Goal: Entertainment & Leisure: Browse casually

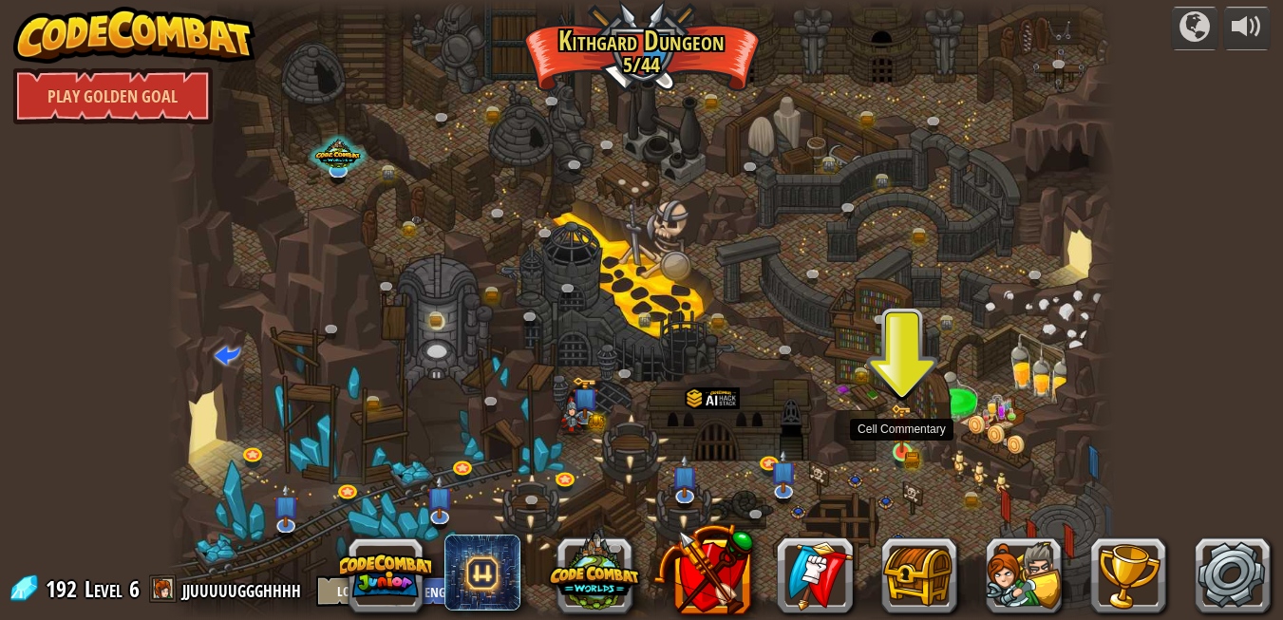
drag, startPoint x: 930, startPoint y: 455, endPoint x: 910, endPoint y: 447, distance: 21.3
click at [910, 447] on div "Twisted Canyon (Locked) Challenge: collect the most gold using all the programm…" at bounding box center [641, 310] width 949 height 620
click at [910, 447] on img at bounding box center [902, 428] width 23 height 49
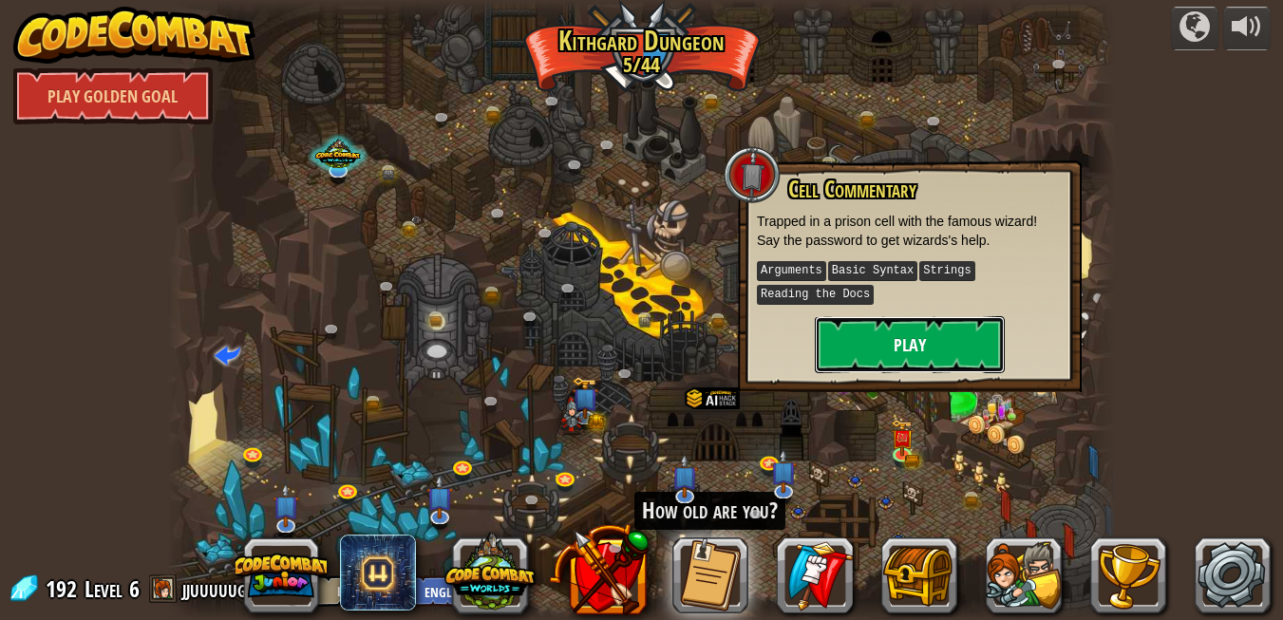
click at [917, 347] on button "Play" at bounding box center [910, 344] width 190 height 57
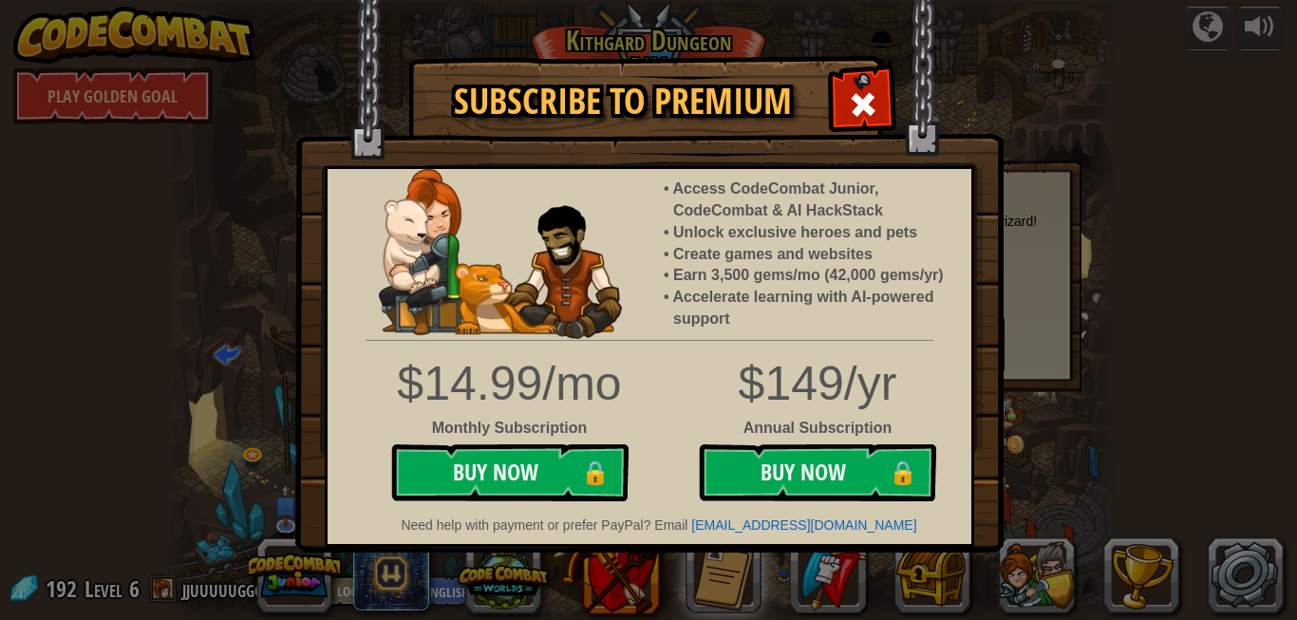
click at [867, 66] on img at bounding box center [649, 276] width 709 height 553
click at [866, 89] on span at bounding box center [863, 104] width 30 height 30
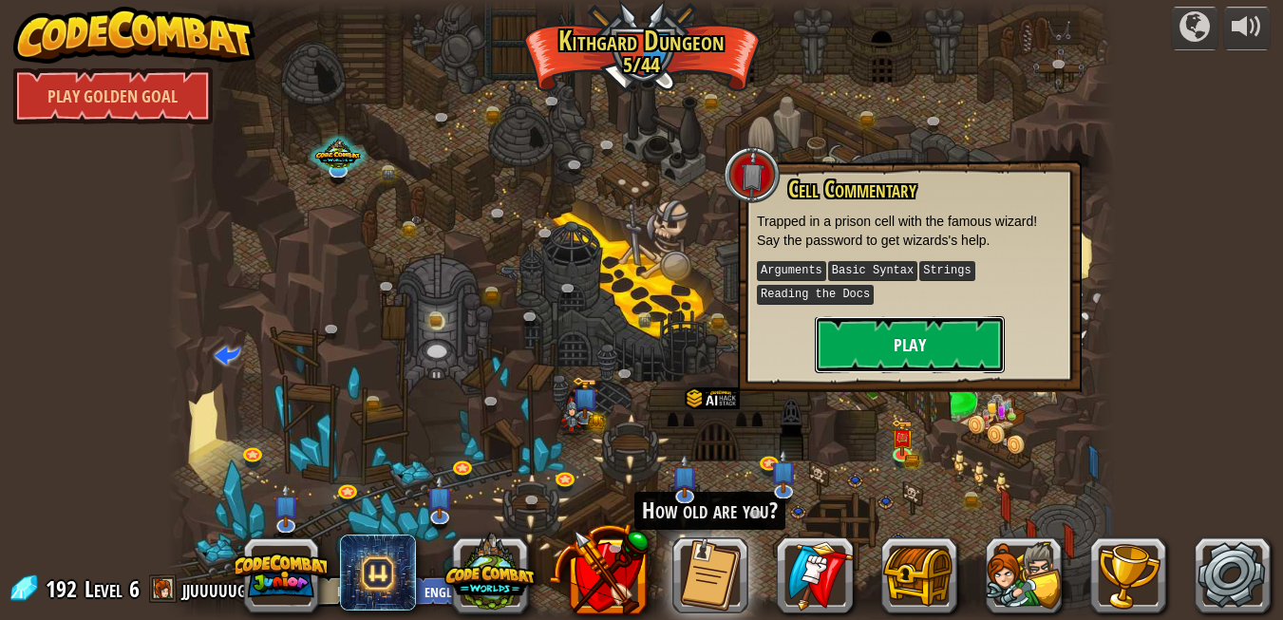
click at [841, 337] on button "Play" at bounding box center [910, 344] width 190 height 57
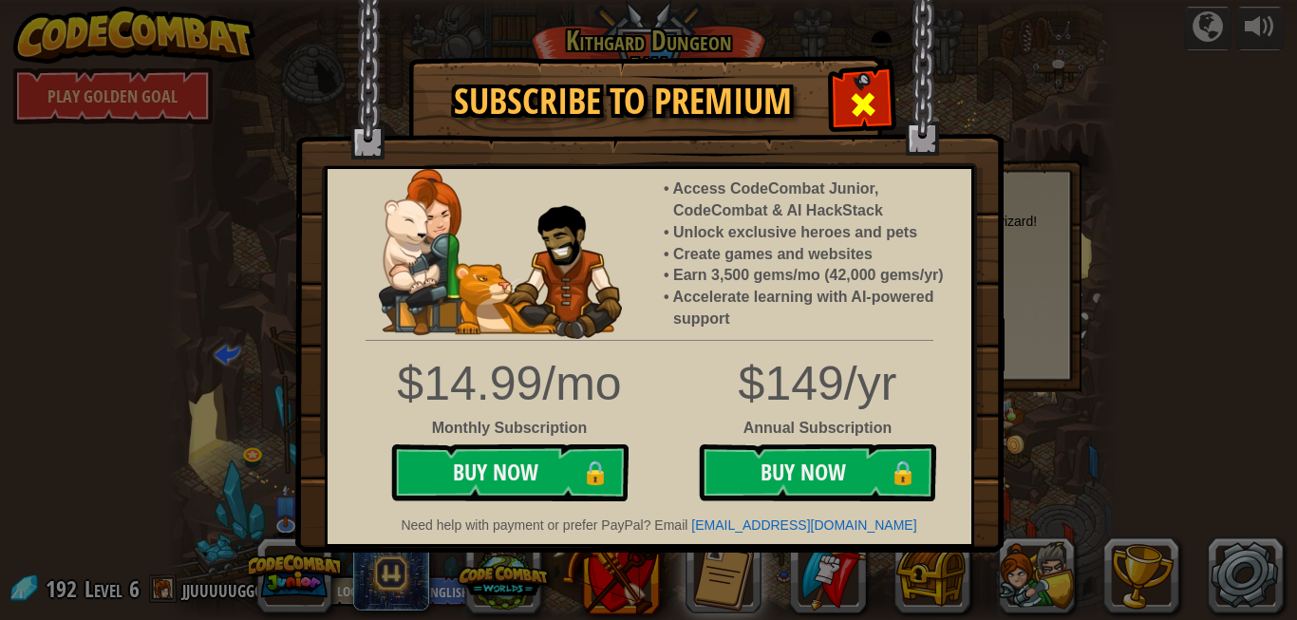
click at [867, 99] on span at bounding box center [863, 104] width 30 height 30
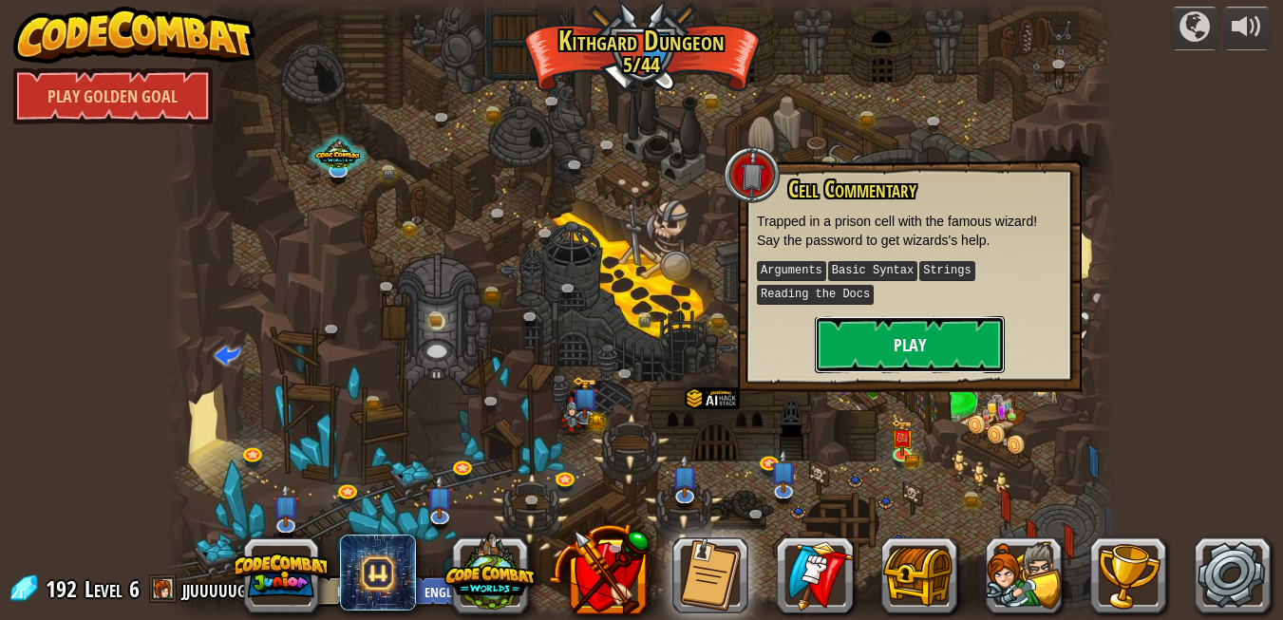
click at [923, 332] on button "Play" at bounding box center [910, 344] width 190 height 57
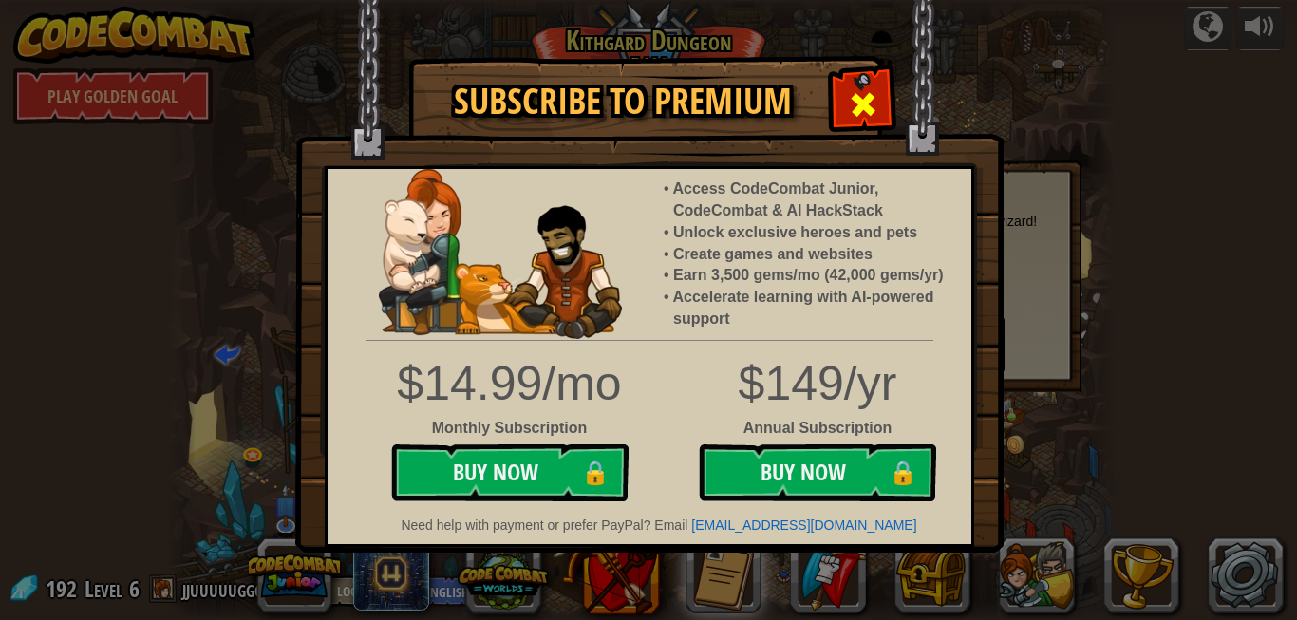
click at [841, 88] on div at bounding box center [863, 102] width 60 height 60
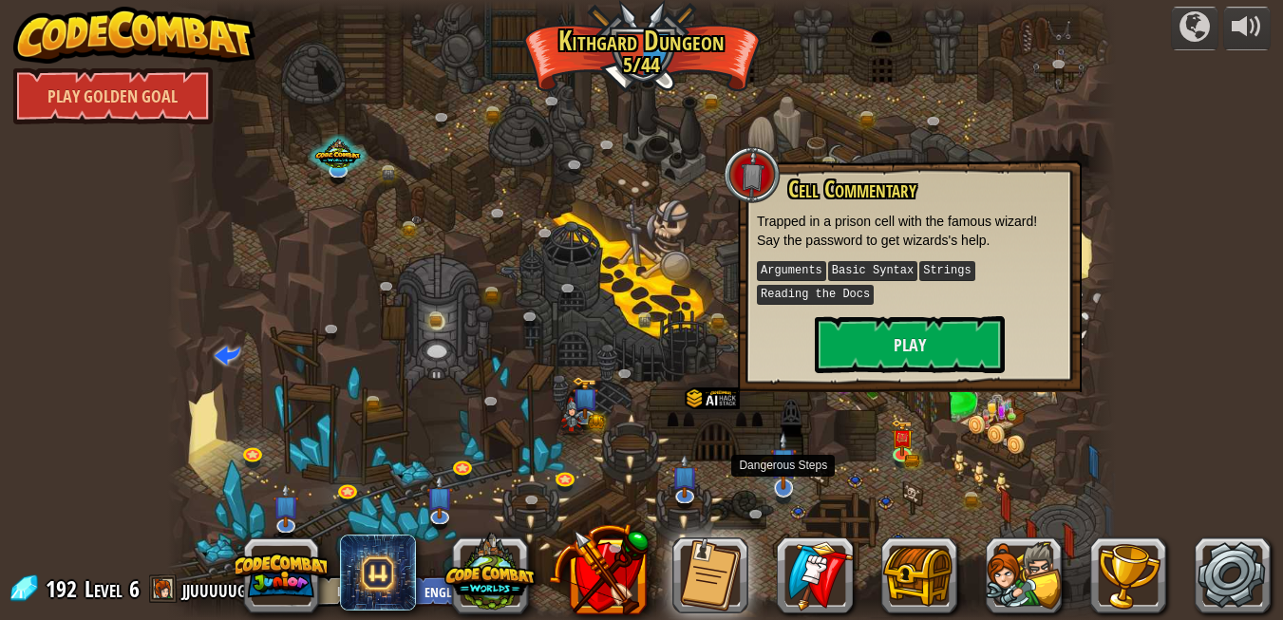
click at [781, 485] on img at bounding box center [783, 460] width 26 height 59
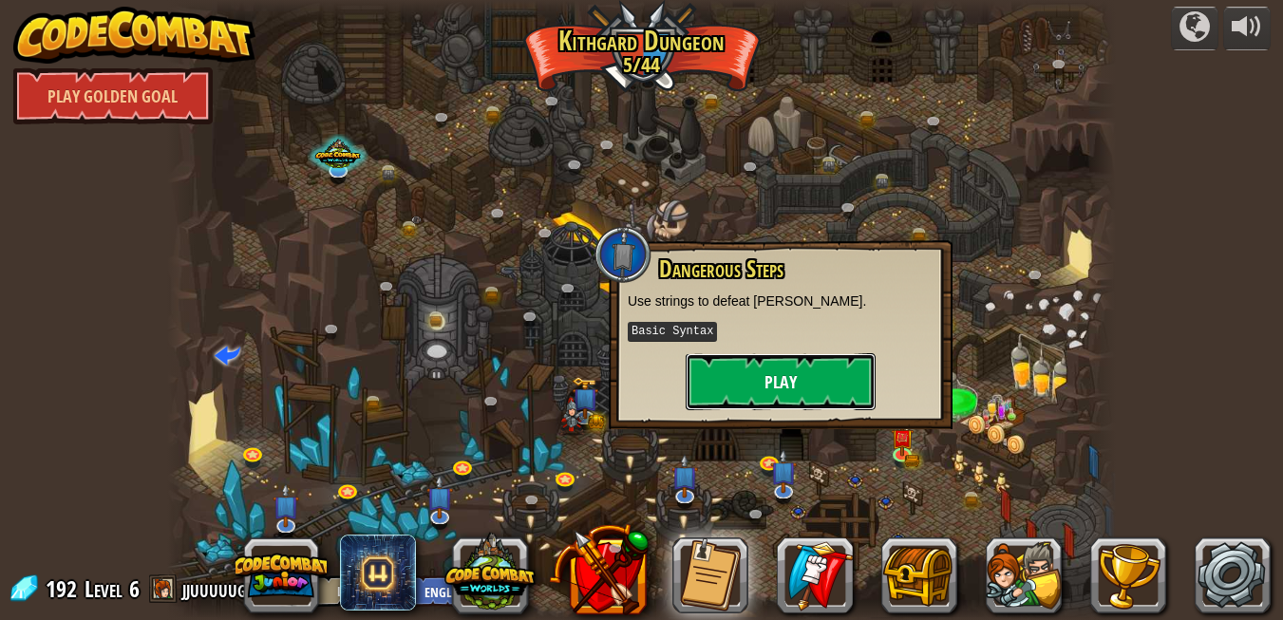
click at [838, 406] on button "Play" at bounding box center [781, 381] width 190 height 57
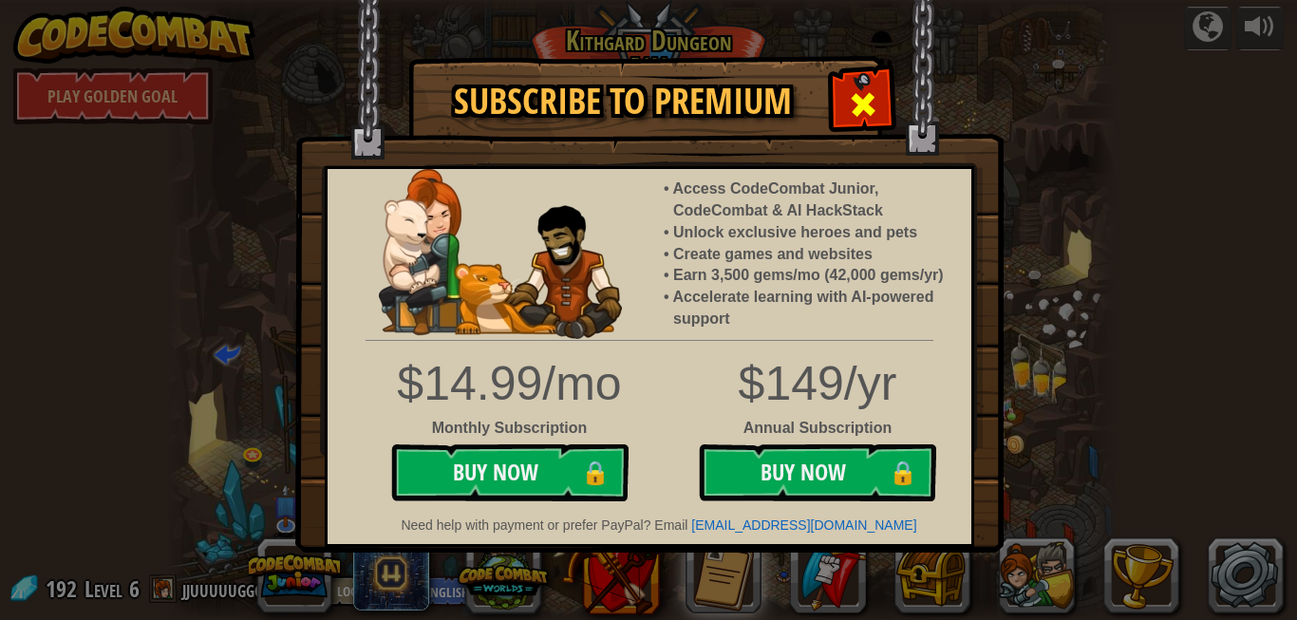
click at [861, 90] on span at bounding box center [863, 104] width 30 height 30
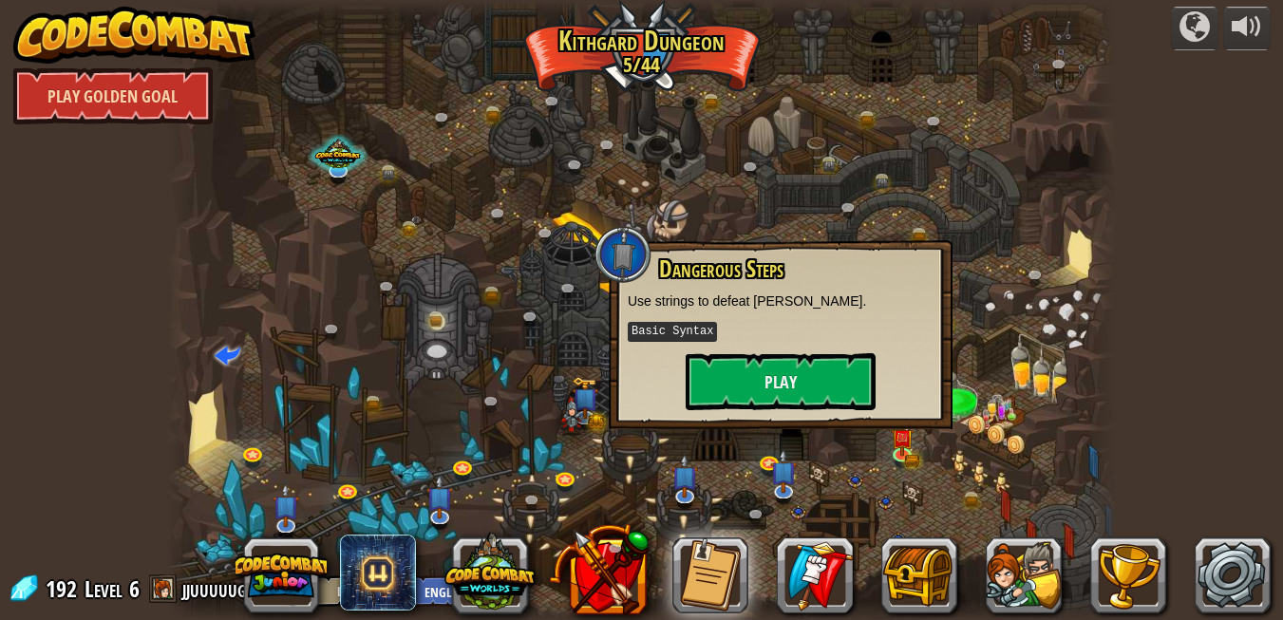
click at [146, 89] on link "Play Golden Goal" at bounding box center [112, 95] width 199 height 57
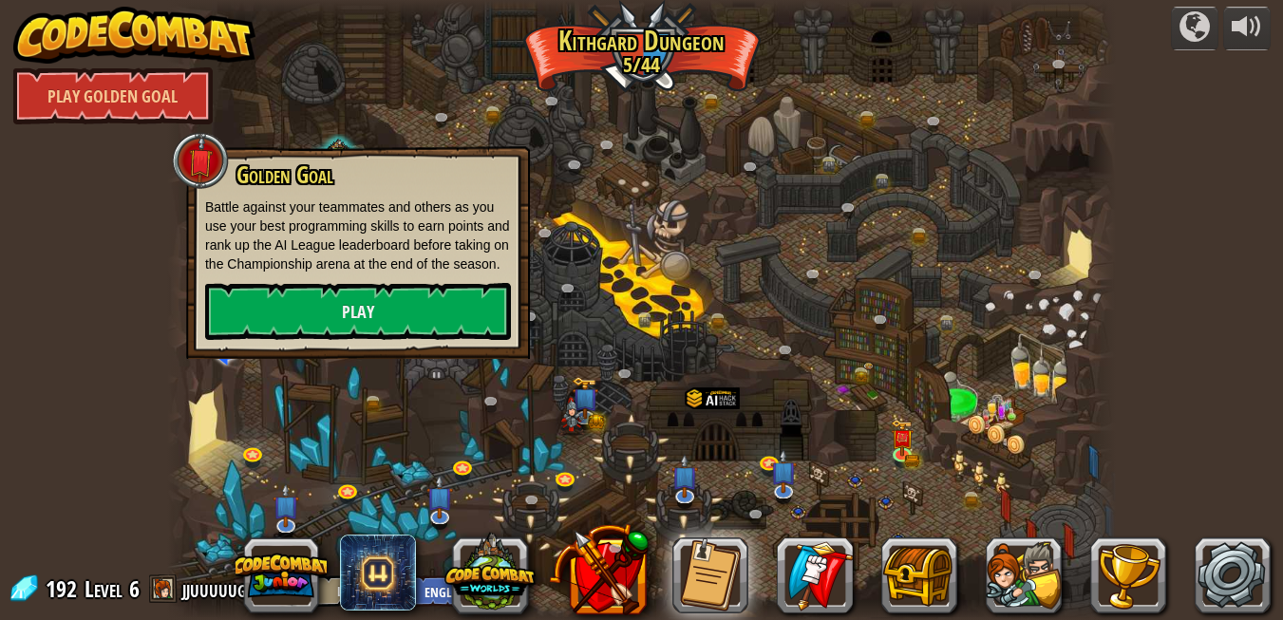
click at [568, 465] on div at bounding box center [641, 310] width 949 height 620
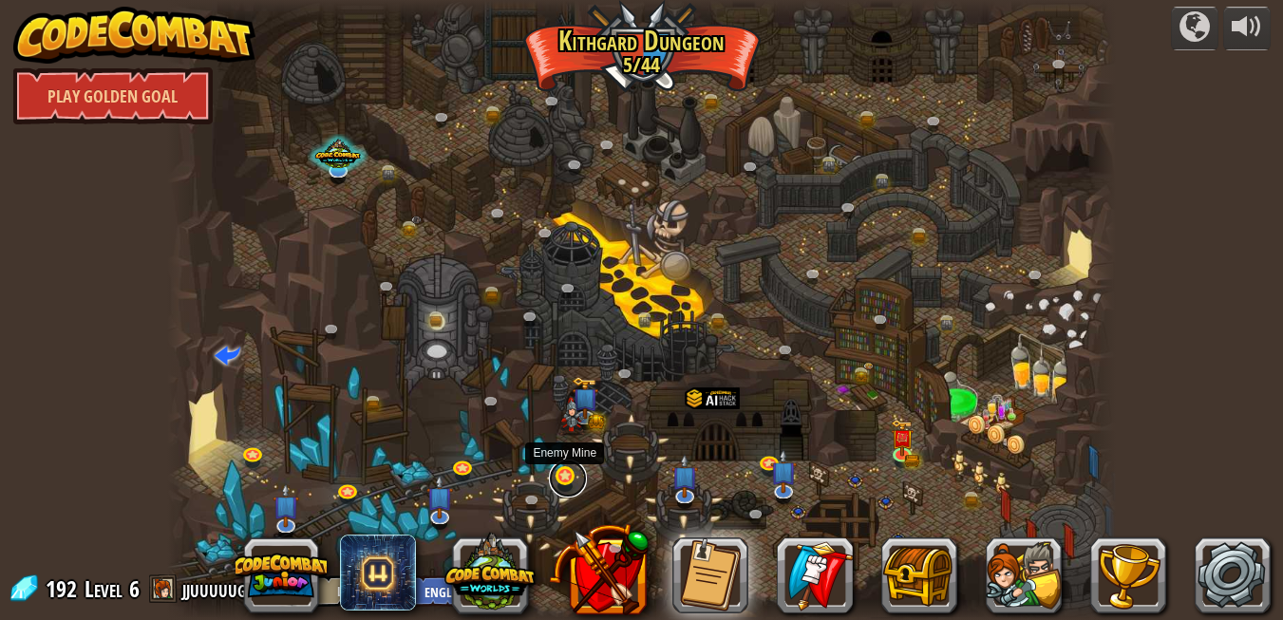
click at [563, 476] on link at bounding box center [568, 479] width 38 height 38
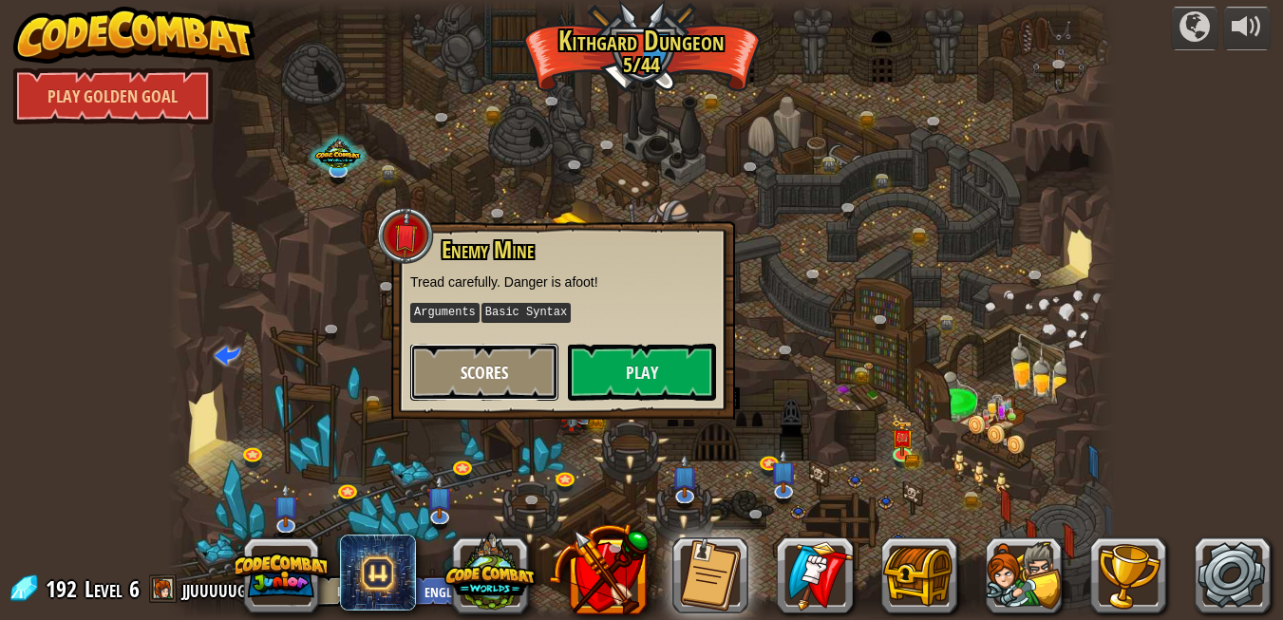
click at [531, 359] on button "Scores" at bounding box center [484, 372] width 148 height 57
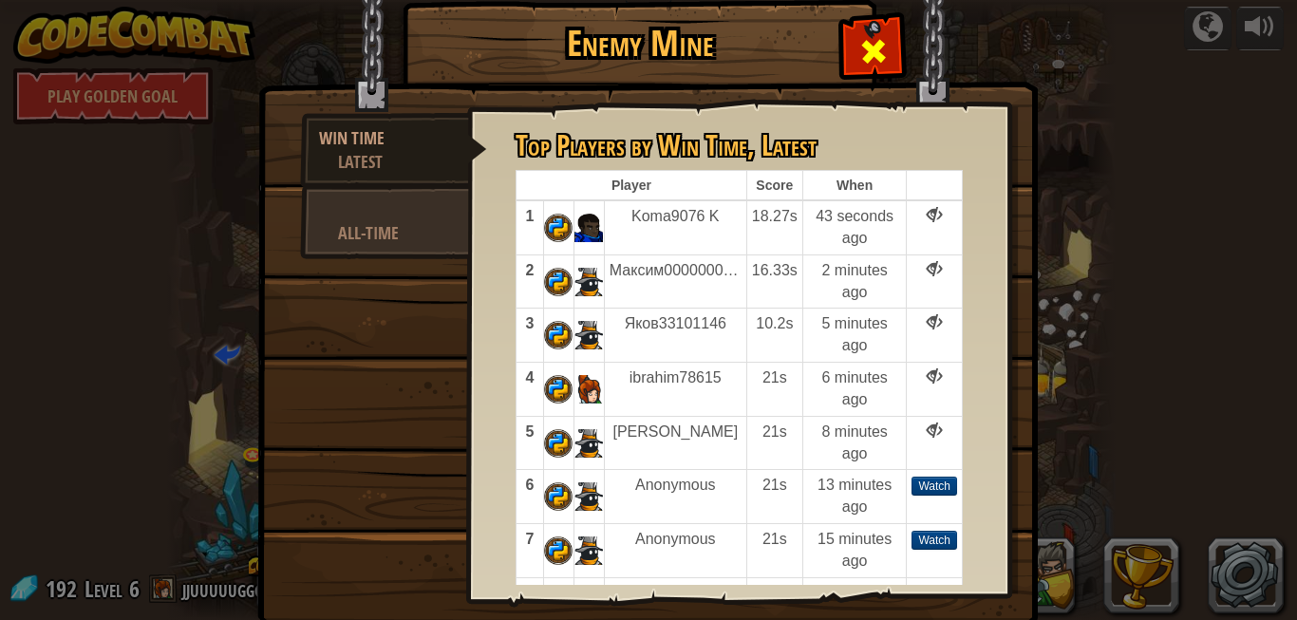
click at [870, 59] on span at bounding box center [874, 51] width 30 height 30
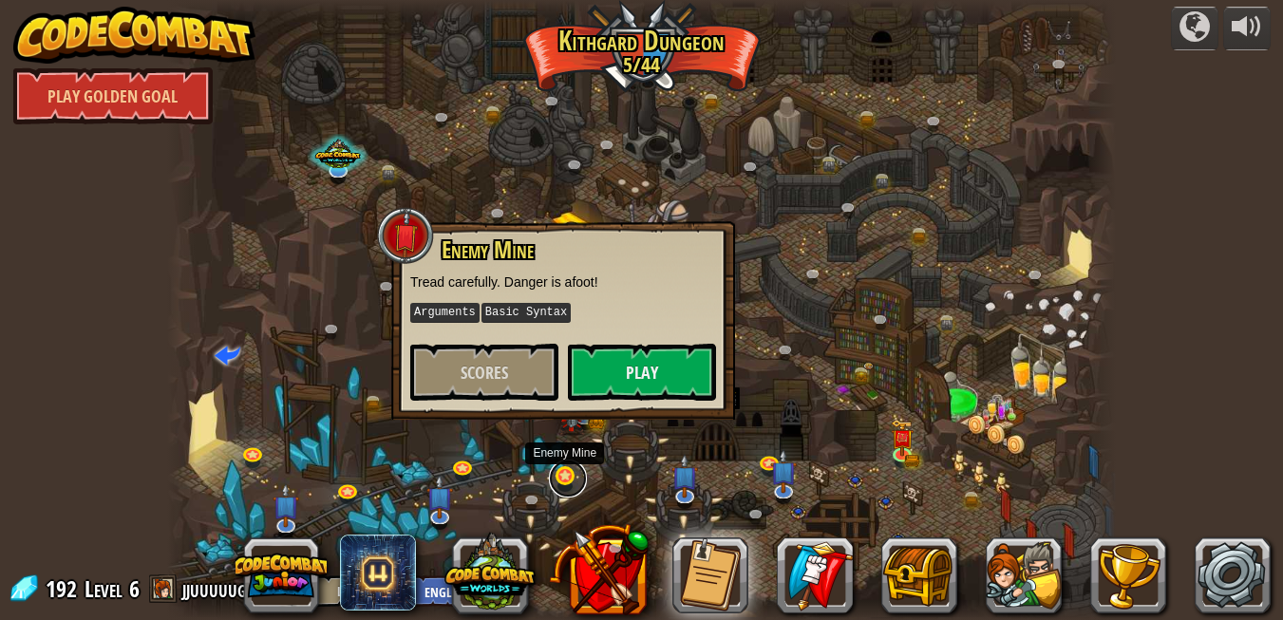
click at [573, 468] on link at bounding box center [568, 479] width 38 height 38
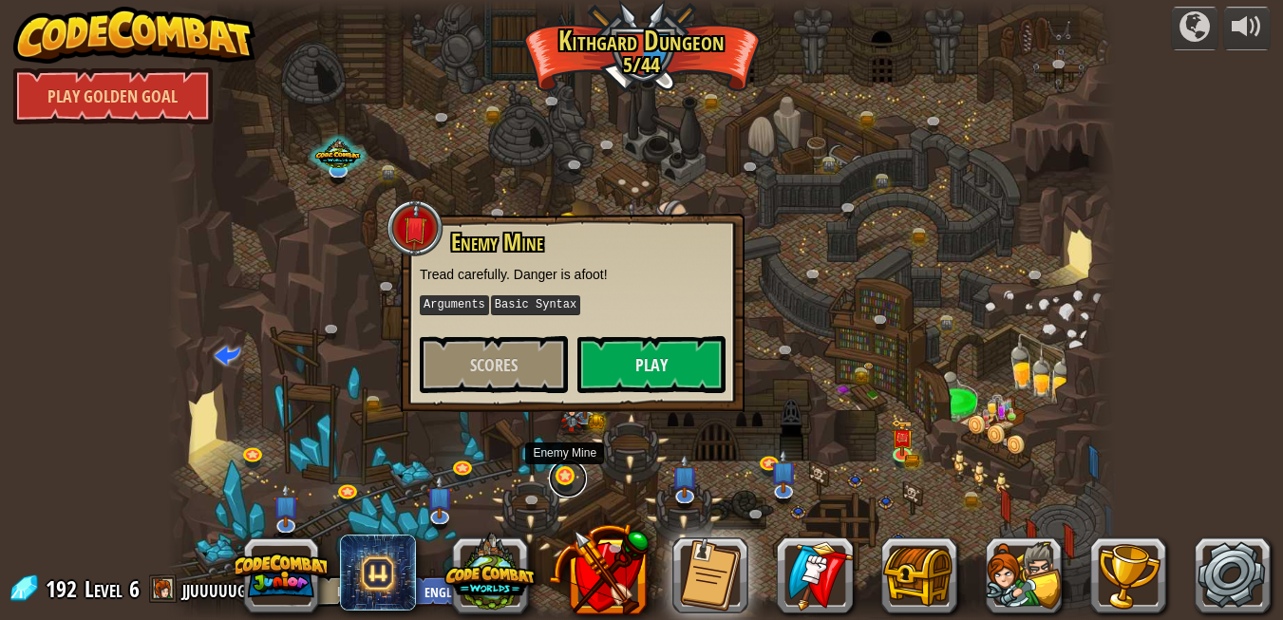
click at [573, 468] on link at bounding box center [568, 479] width 38 height 38
click at [766, 459] on link at bounding box center [772, 463] width 38 height 38
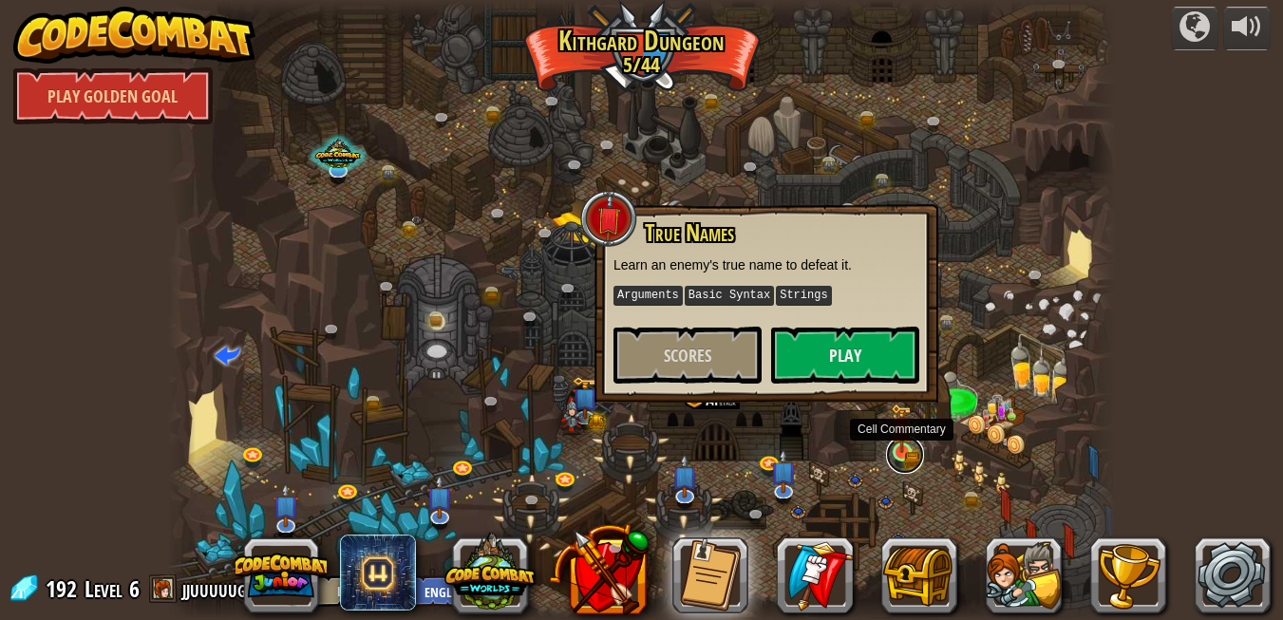
click at [897, 457] on link at bounding box center [905, 455] width 38 height 38
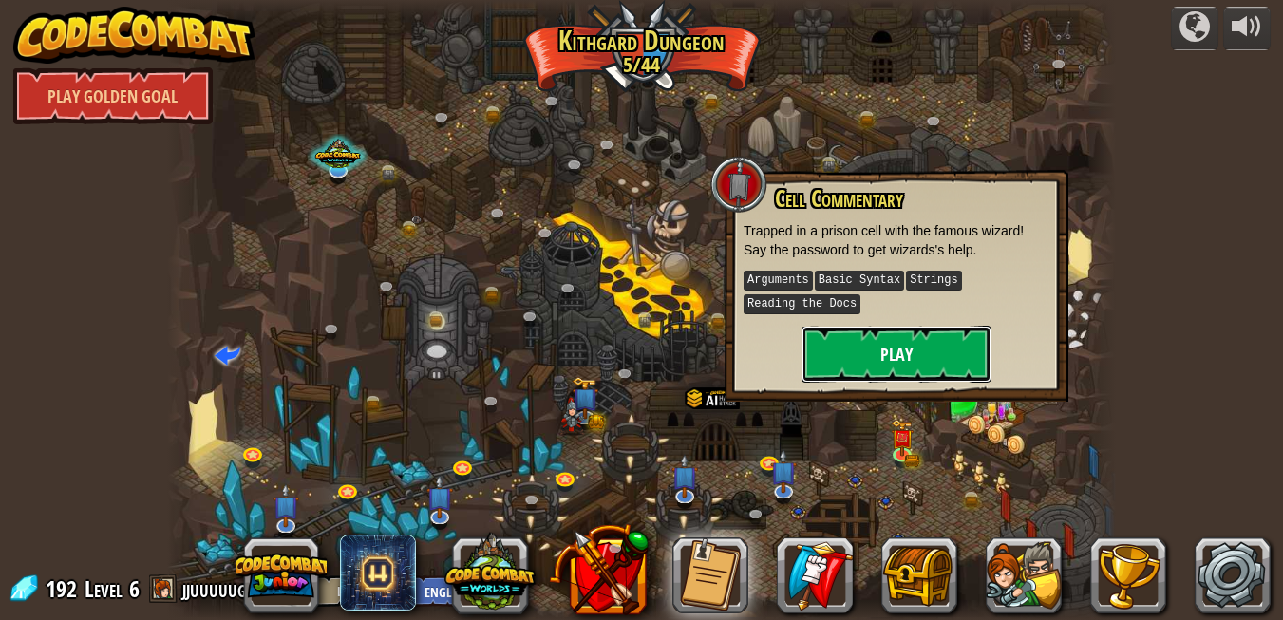
click at [907, 359] on button "Play" at bounding box center [897, 354] width 190 height 57
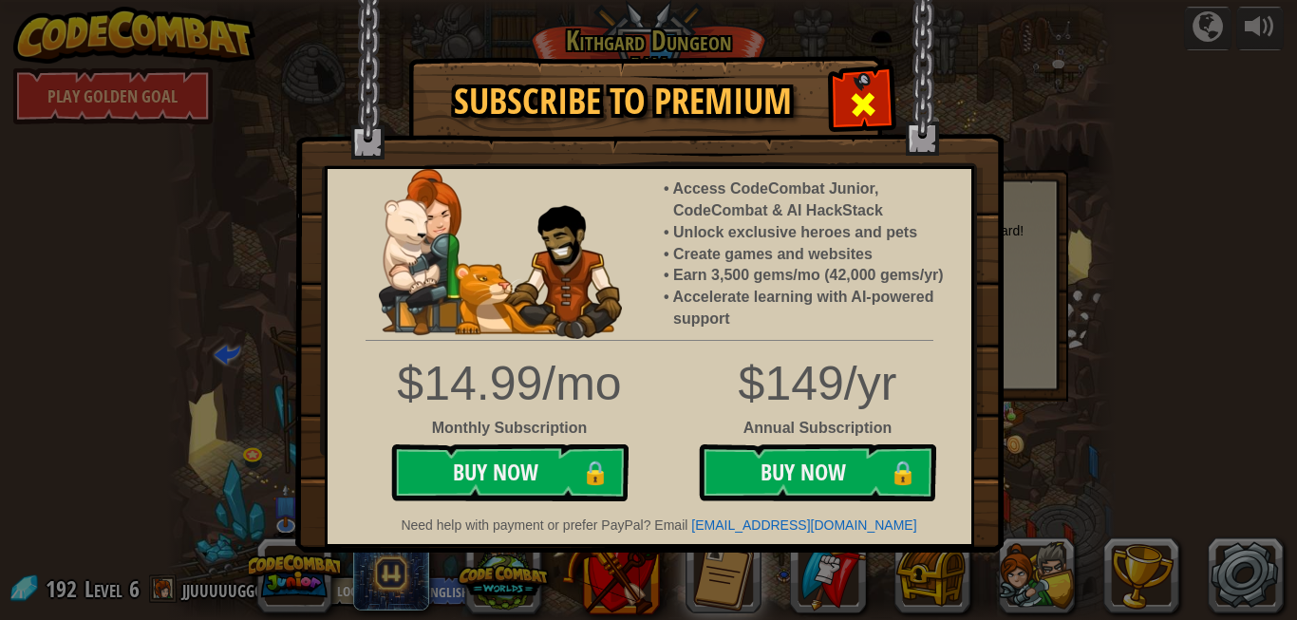
click at [870, 107] on span at bounding box center [863, 104] width 30 height 30
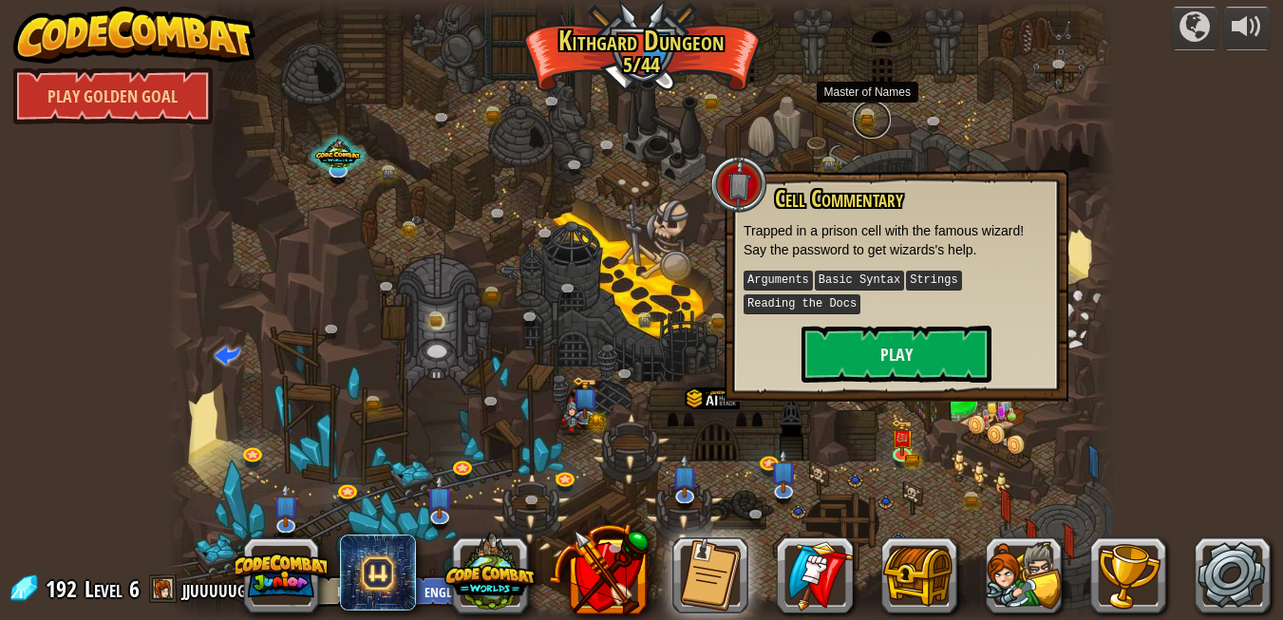
click at [870, 109] on link at bounding box center [872, 120] width 38 height 38
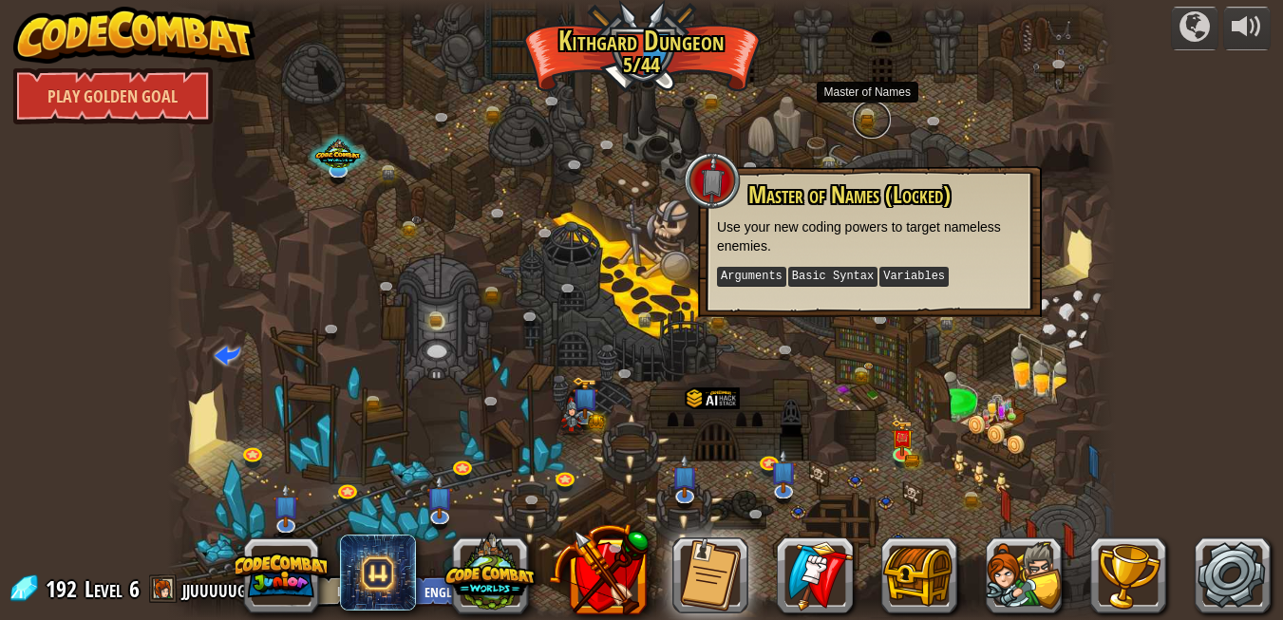
click at [870, 109] on link at bounding box center [872, 120] width 38 height 38
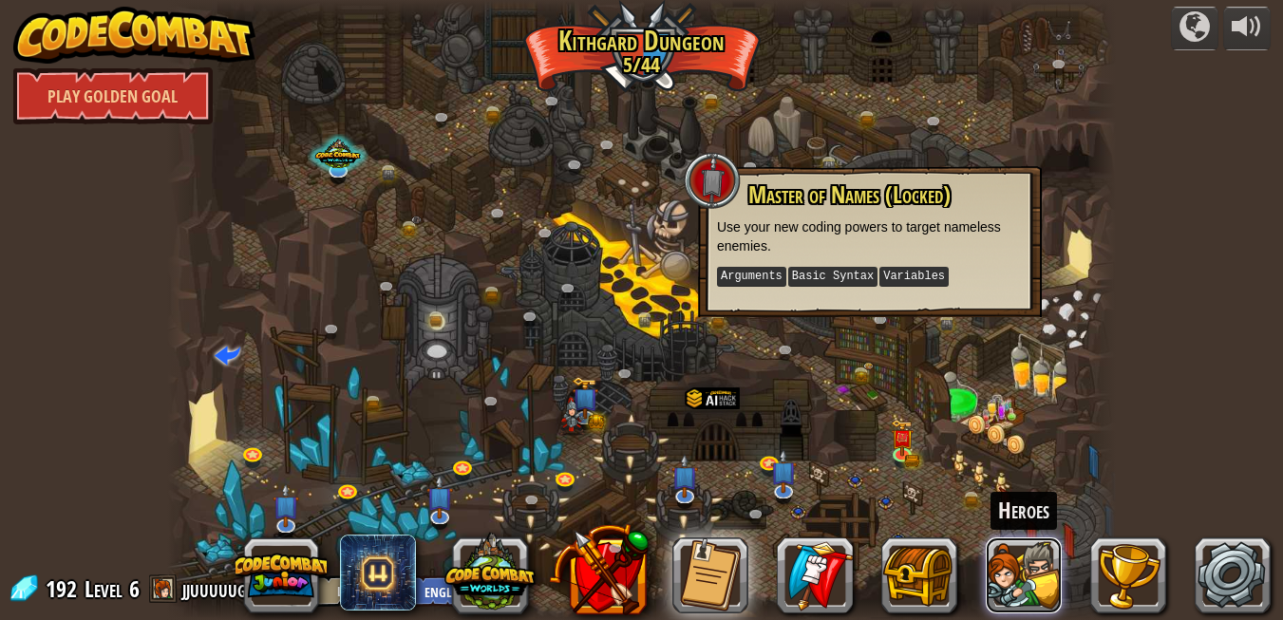
click at [1008, 599] on button at bounding box center [1024, 576] width 76 height 76
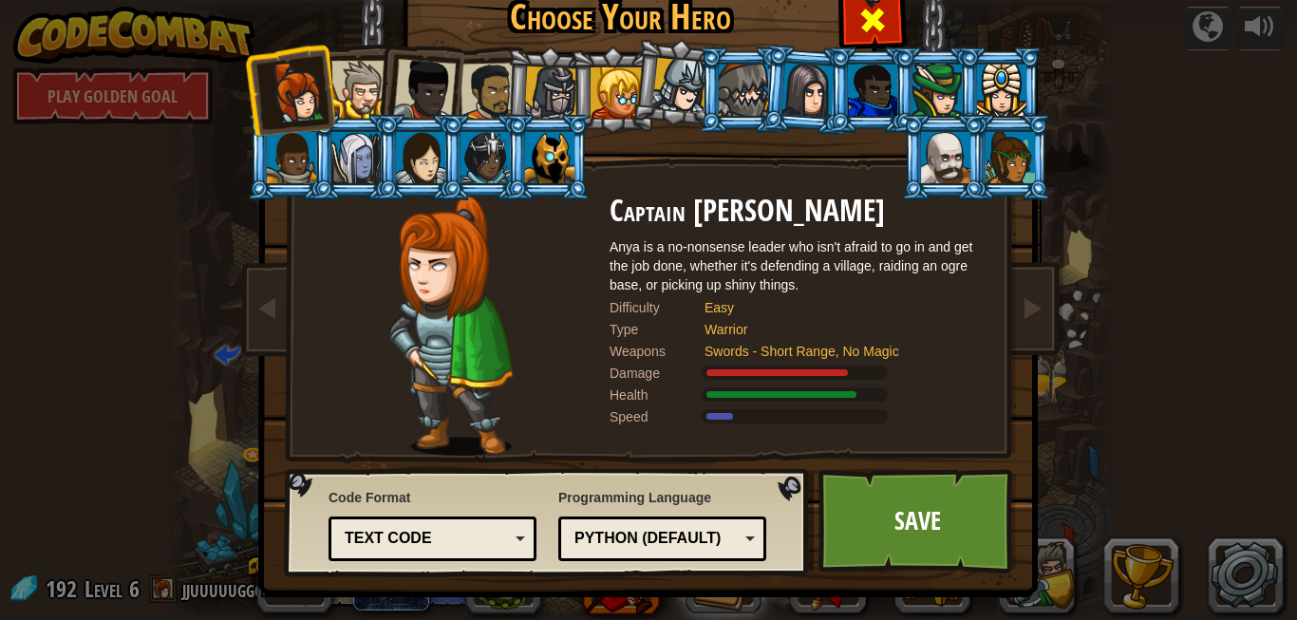
click at [858, 27] on span at bounding box center [873, 20] width 30 height 30
